Goal: Download file/media

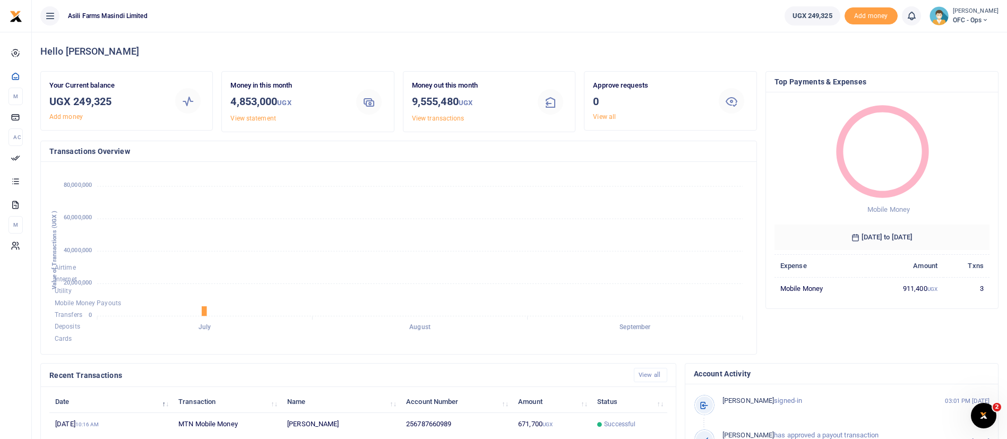
scroll to position [13, 13]
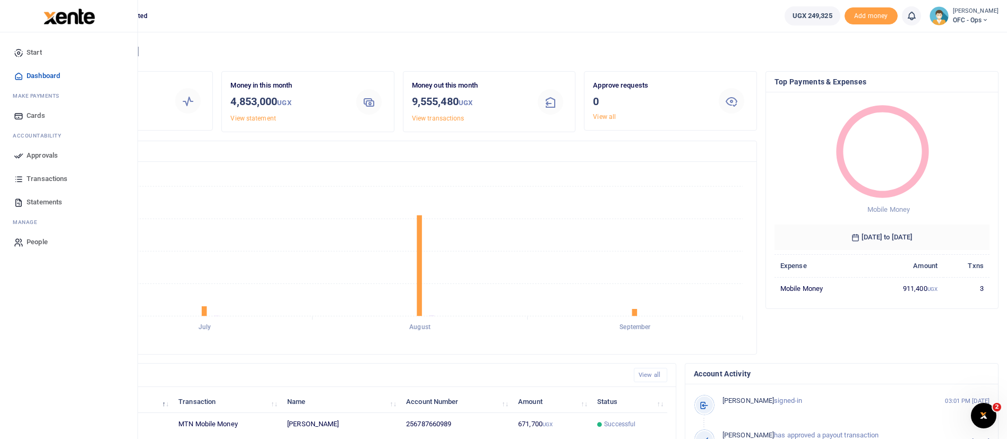
click at [58, 201] on span "Statements" at bounding box center [45, 202] width 36 height 11
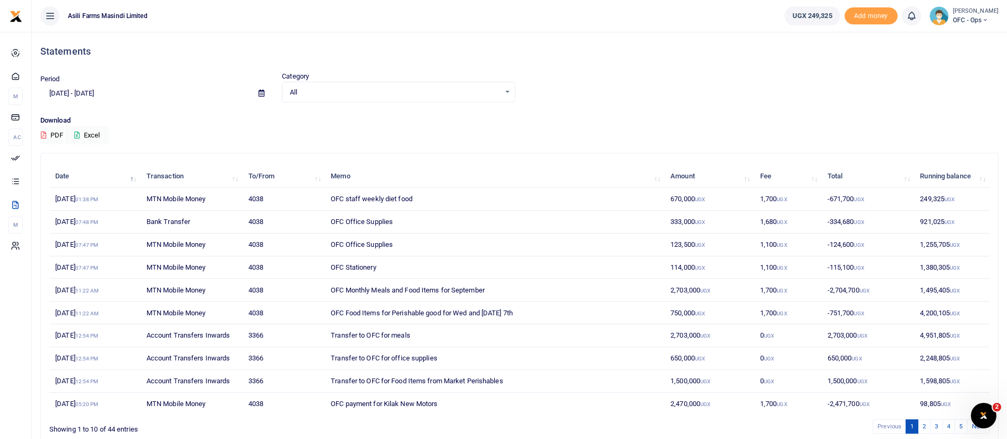
click at [262, 95] on icon at bounding box center [262, 93] width 6 height 7
click at [74, 182] on li "This Month" at bounding box center [78, 181] width 74 height 16
type input "[DATE] - [DATE]"
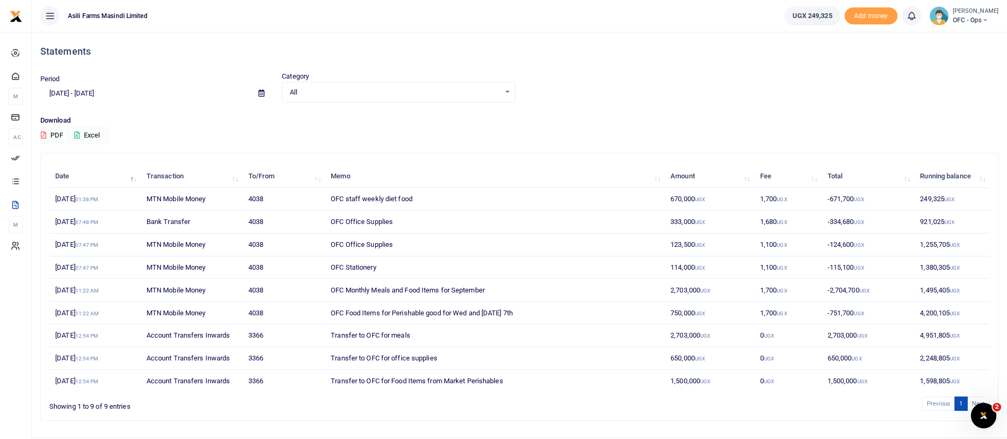
click at [98, 132] on button "Excel" at bounding box center [87, 135] width 44 height 18
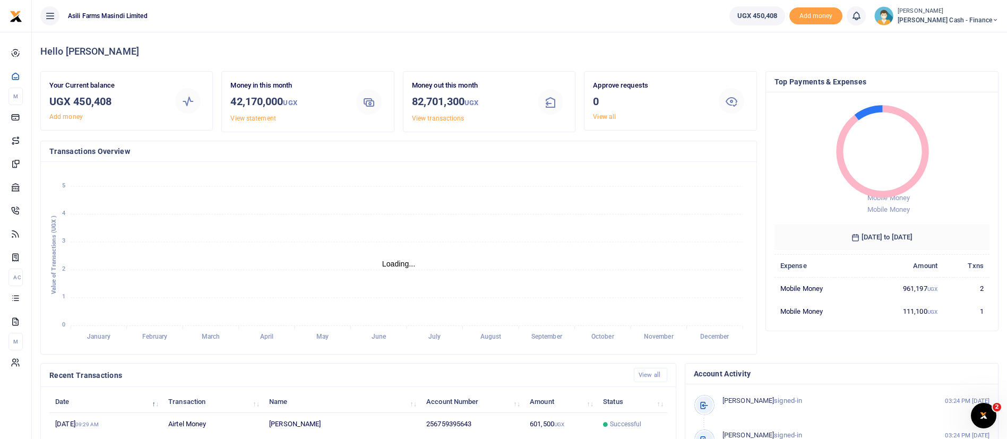
scroll to position [195, 0]
